Goal: Transaction & Acquisition: Purchase product/service

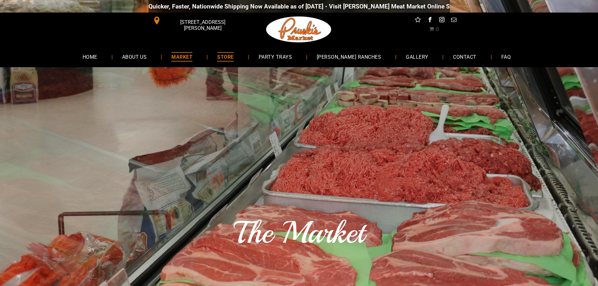
click at [234, 55] on span "STORE" at bounding box center [225, 56] width 16 height 9
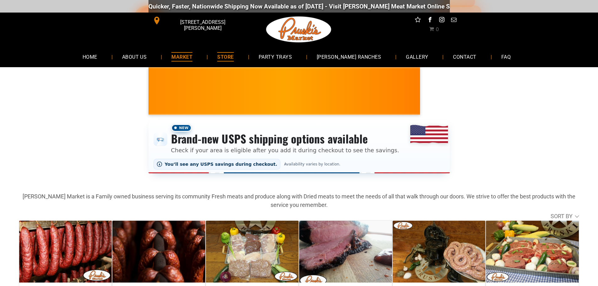
click at [193, 56] on span "MARKET" at bounding box center [181, 56] width 21 height 9
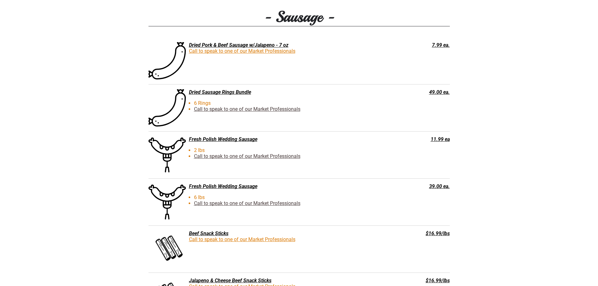
scroll to position [1036, 0]
